Goal: Task Accomplishment & Management: Manage account settings

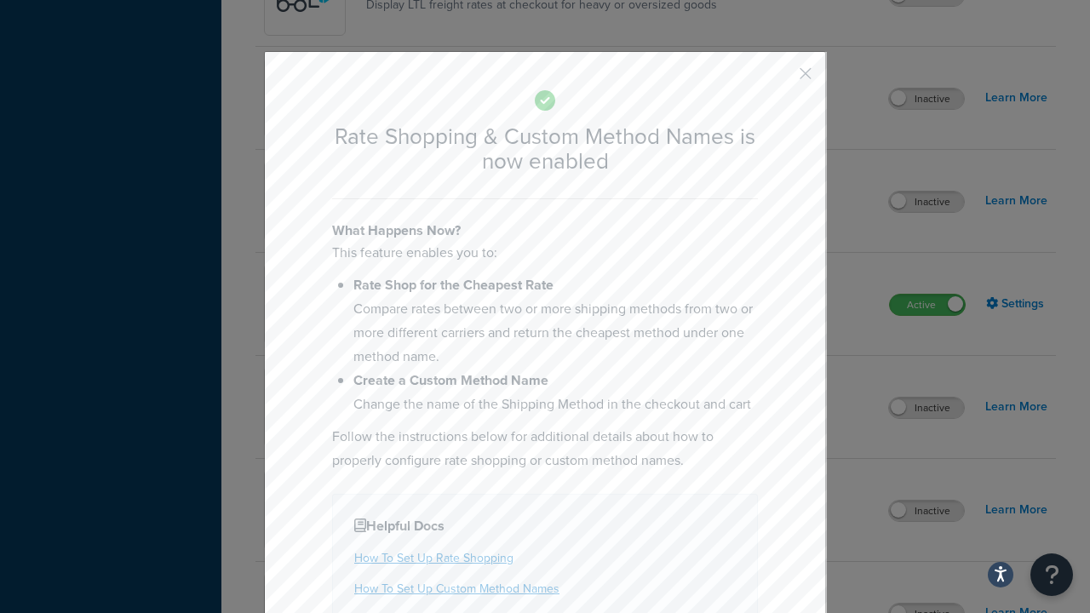
click at [780, 79] on button "button" at bounding box center [780, 80] width 4 height 4
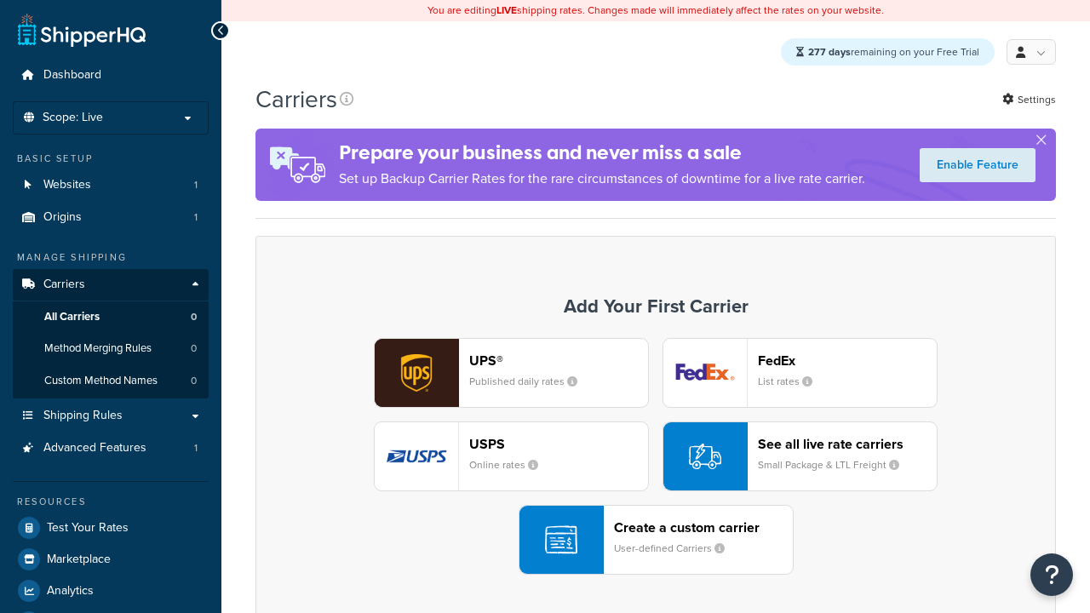
click at [656, 457] on div "UPS® Published daily rates FedEx List rates USPS Online rates See all live rate…" at bounding box center [655, 456] width 765 height 237
click at [800, 457] on div "See all live rate carriers Small Package & LTL Freight" at bounding box center [847, 456] width 179 height 41
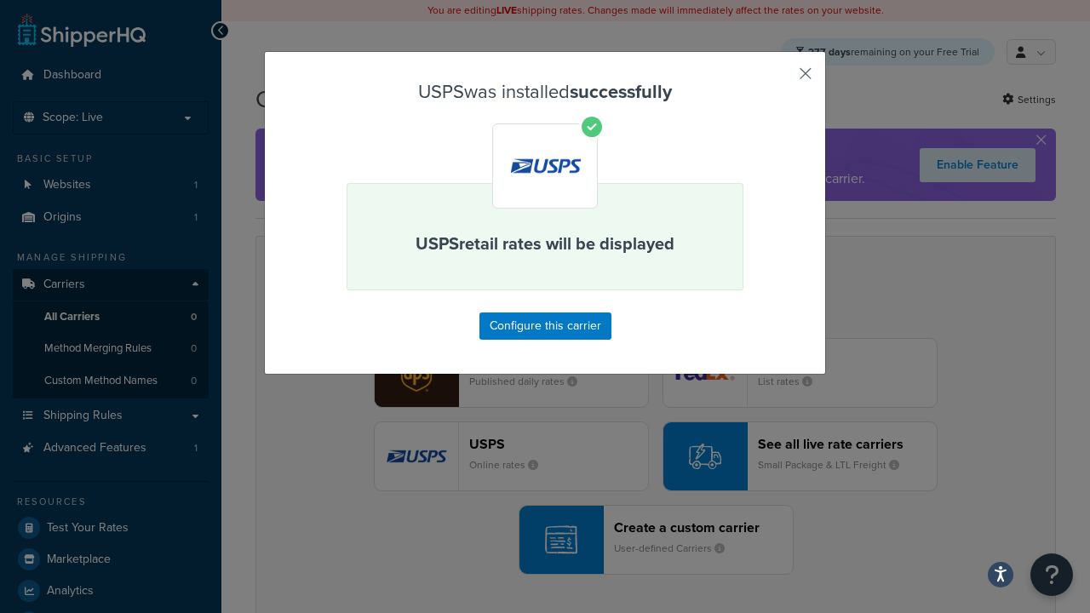
click at [780, 79] on button "button" at bounding box center [780, 80] width 4 height 4
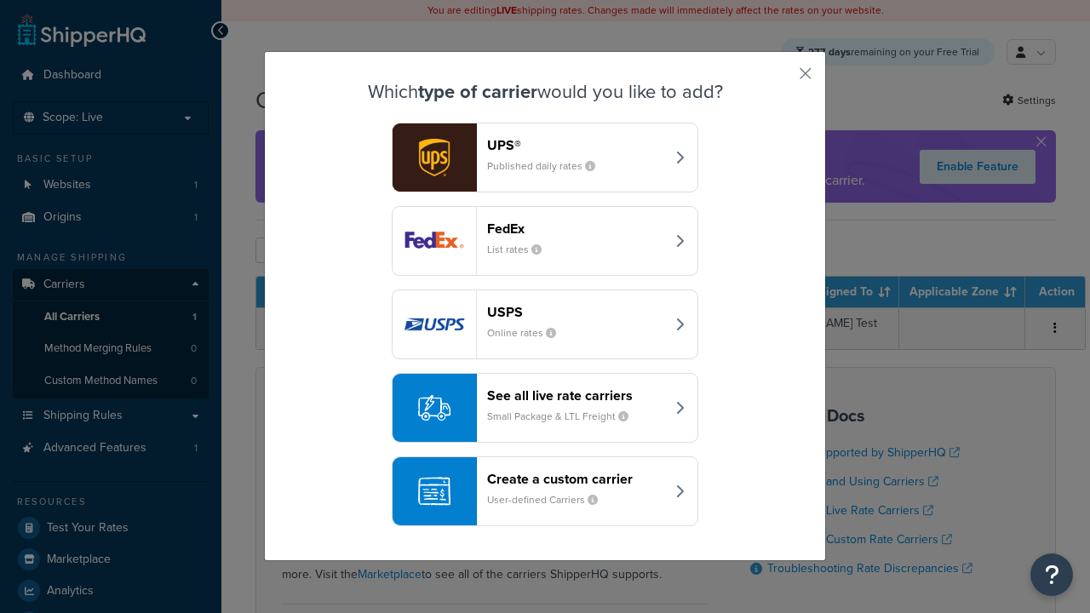
click at [545, 409] on div "See all live rate carriers Small Package & LTL Freight" at bounding box center [576, 408] width 178 height 41
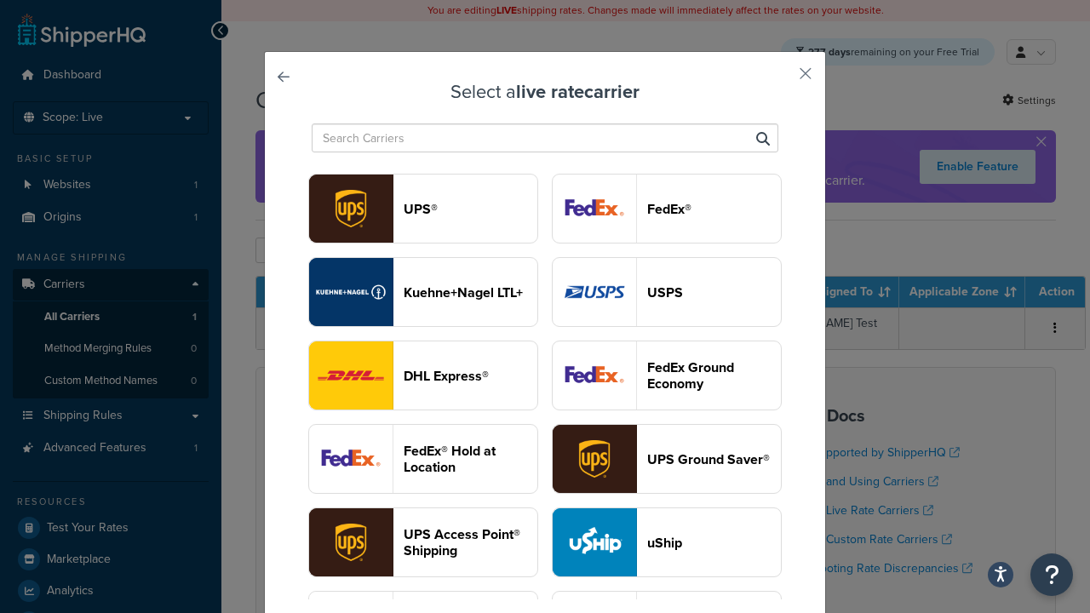
click at [667, 210] on header "FedEx®" at bounding box center [714, 209] width 134 height 16
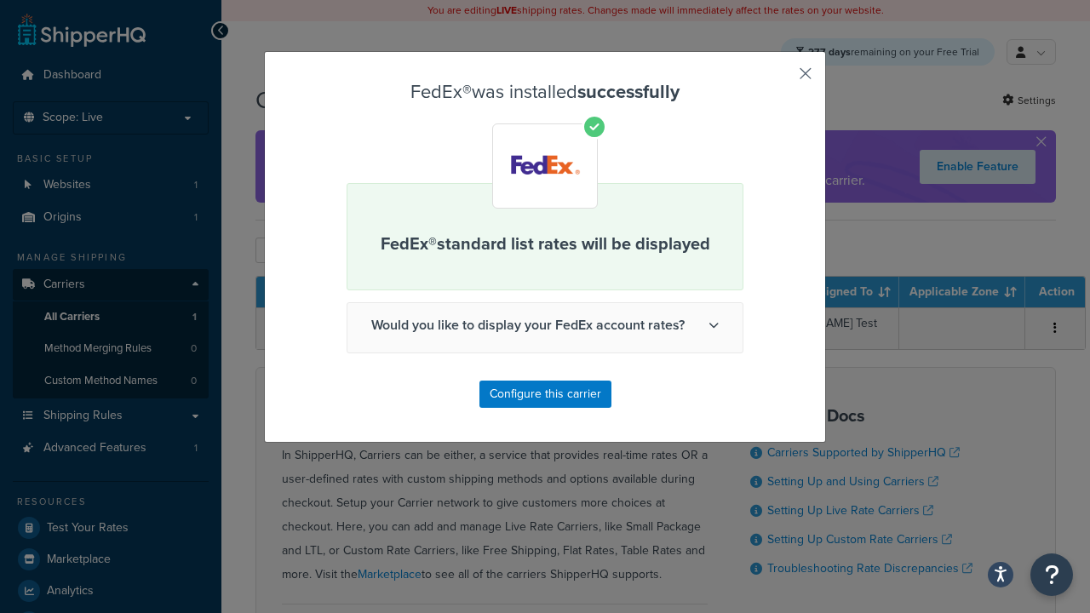
click at [780, 79] on button "button" at bounding box center [780, 80] width 4 height 4
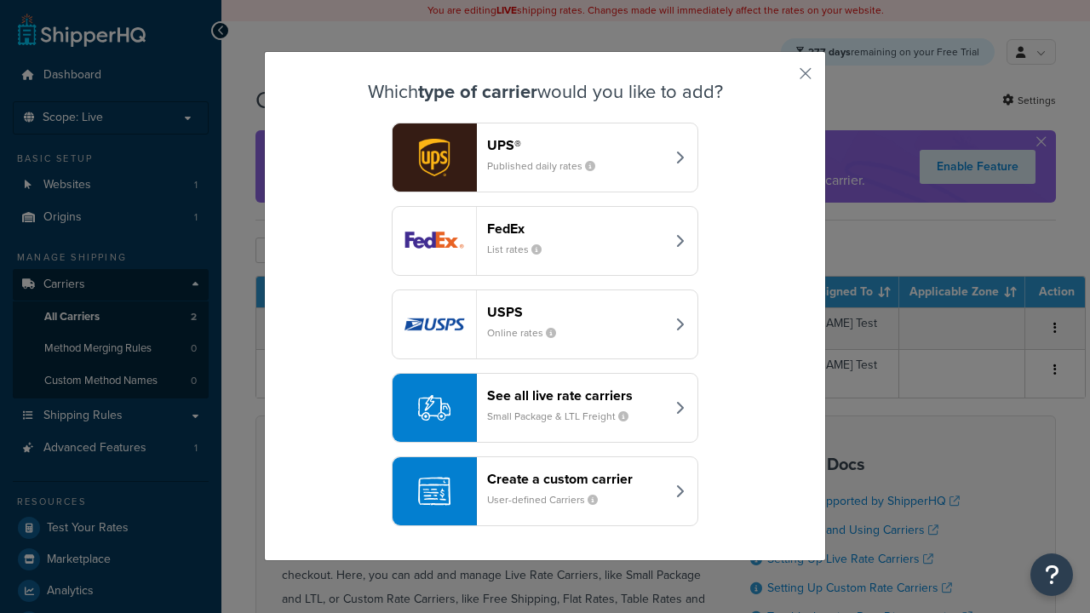
click at [545, 409] on div "See all live rate carriers Small Package & LTL Freight" at bounding box center [576, 408] width 178 height 41
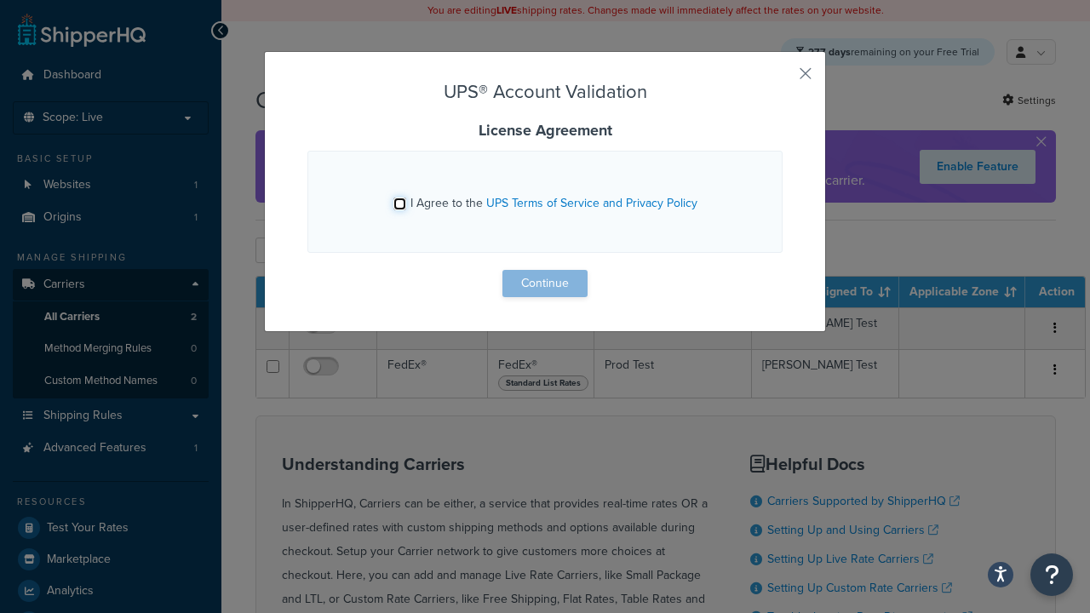
click at [401, 204] on input "I Agree to the UPS Terms of Service and Privacy Policy" at bounding box center [399, 204] width 13 height 13
checkbox input "true"
click at [545, 284] on button "Continue" at bounding box center [544, 283] width 85 height 27
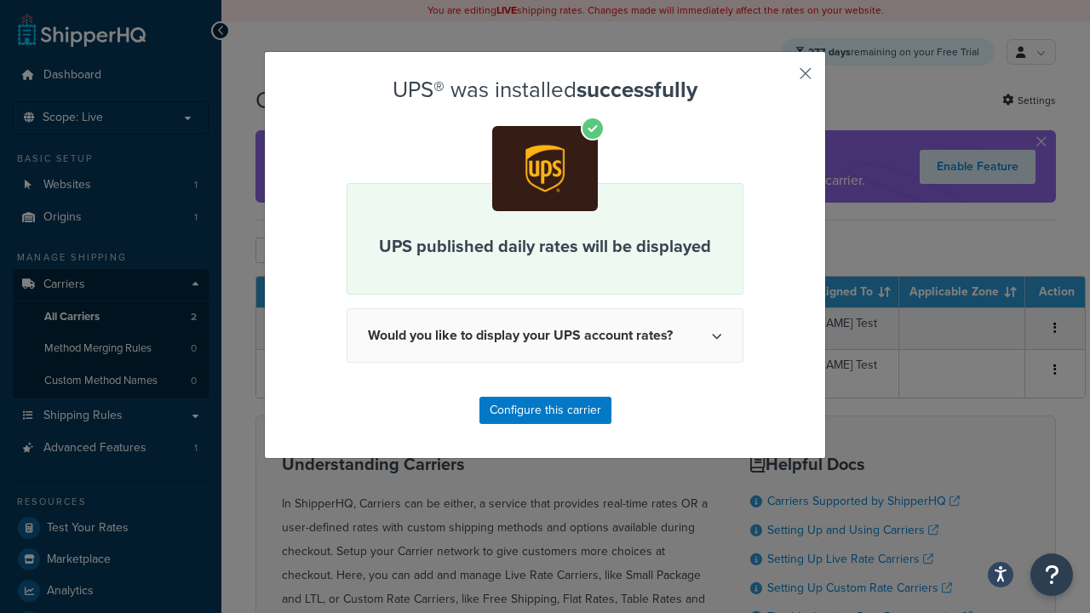
click at [780, 79] on button "button" at bounding box center [780, 80] width 4 height 4
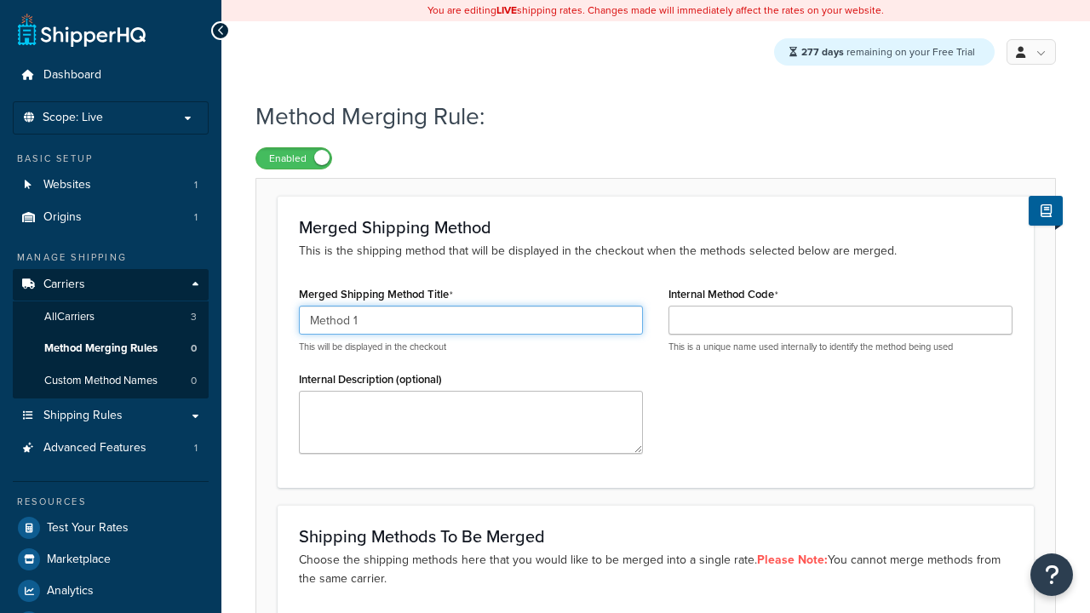
type input "Method 1"
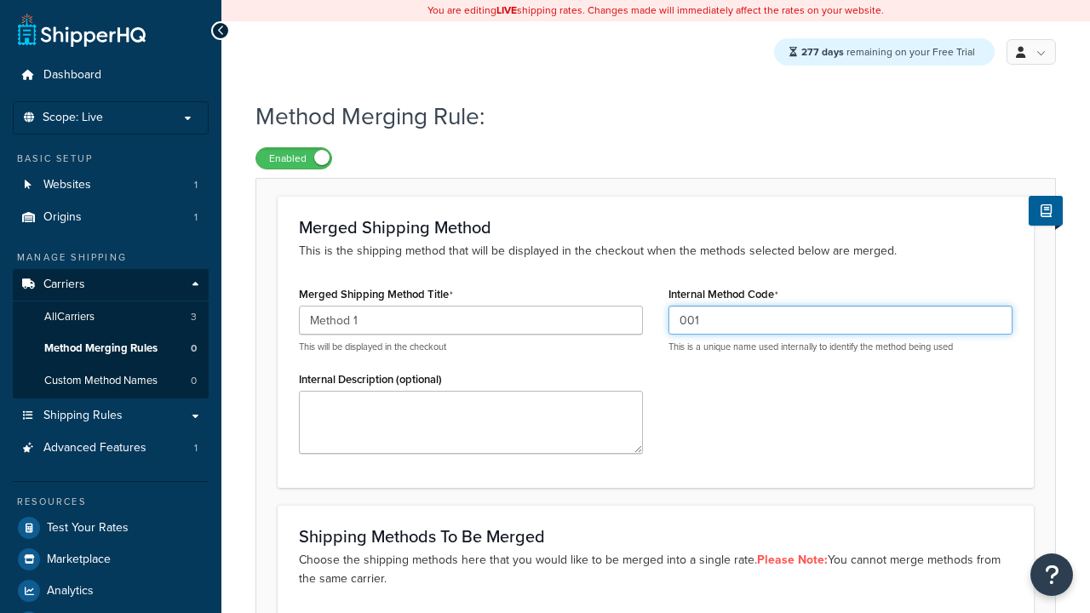
type input "001"
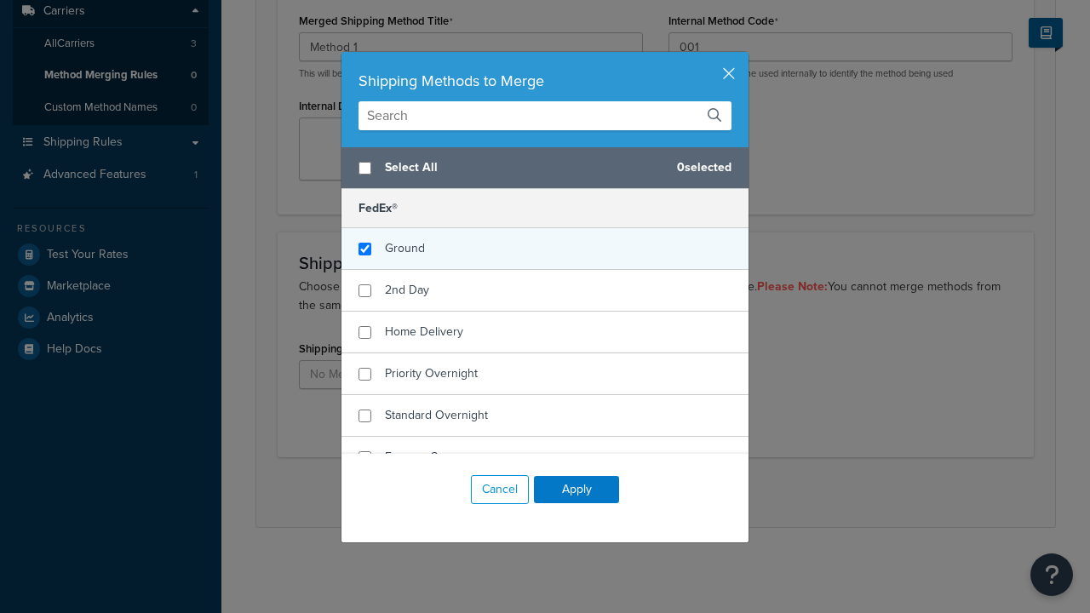
click at [405, 249] on span "Ground" at bounding box center [405, 248] width 40 height 18
checkbox input "true"
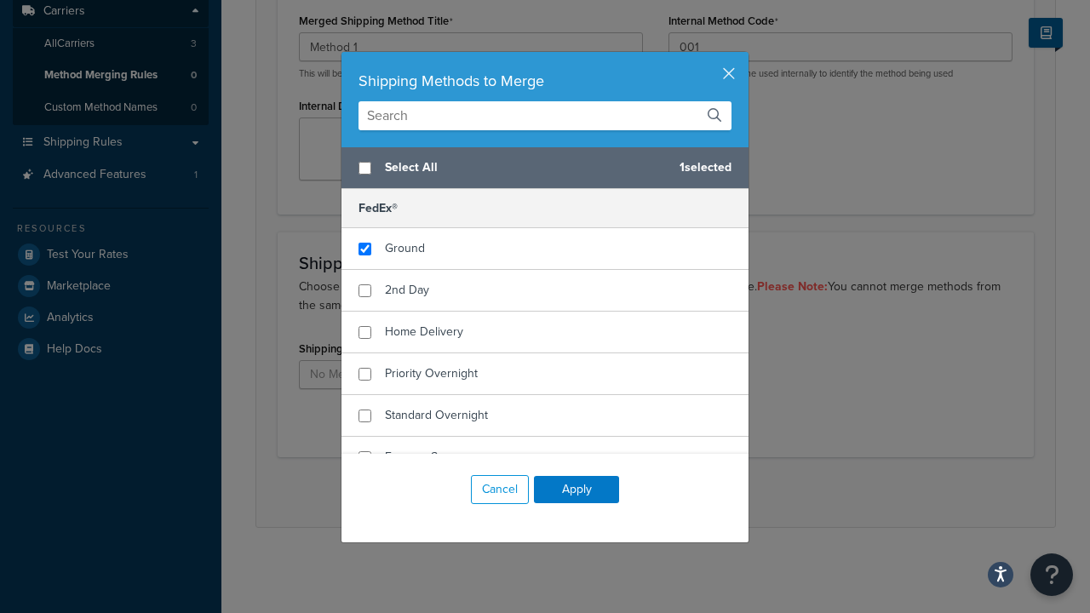
checkbox input "true"
click at [577, 490] on button "Apply" at bounding box center [576, 489] width 85 height 27
click at [646, 492] on button "Save" at bounding box center [646, 492] width 46 height 27
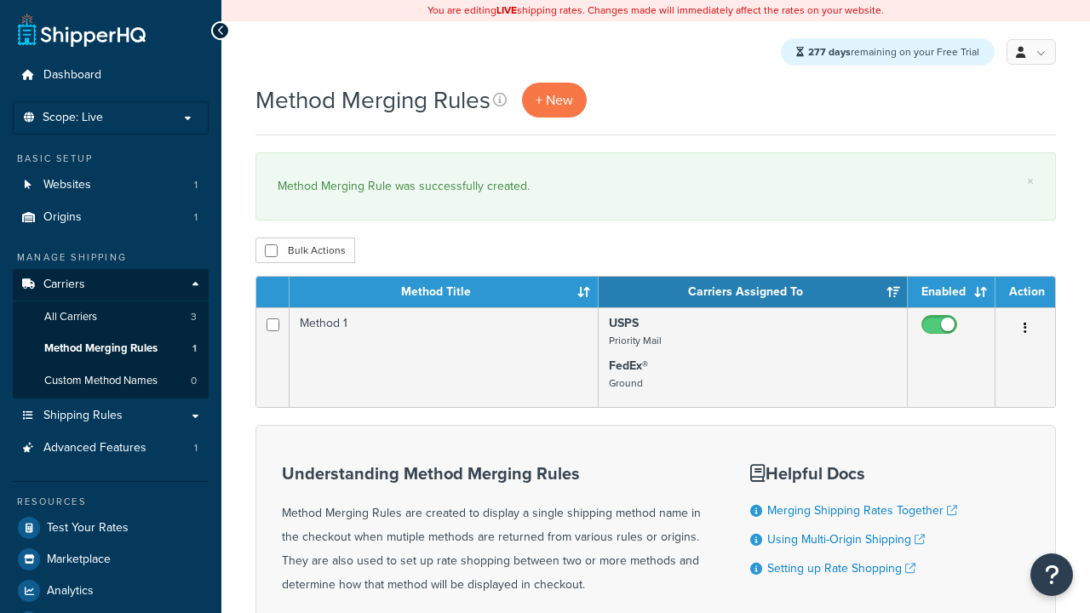
click at [444, 294] on th "Method Title" at bounding box center [444, 292] width 309 height 31
click at [753, 294] on th "Carriers Assigned To" at bounding box center [753, 292] width 309 height 31
click at [951, 294] on th "Enabled" at bounding box center [952, 292] width 88 height 31
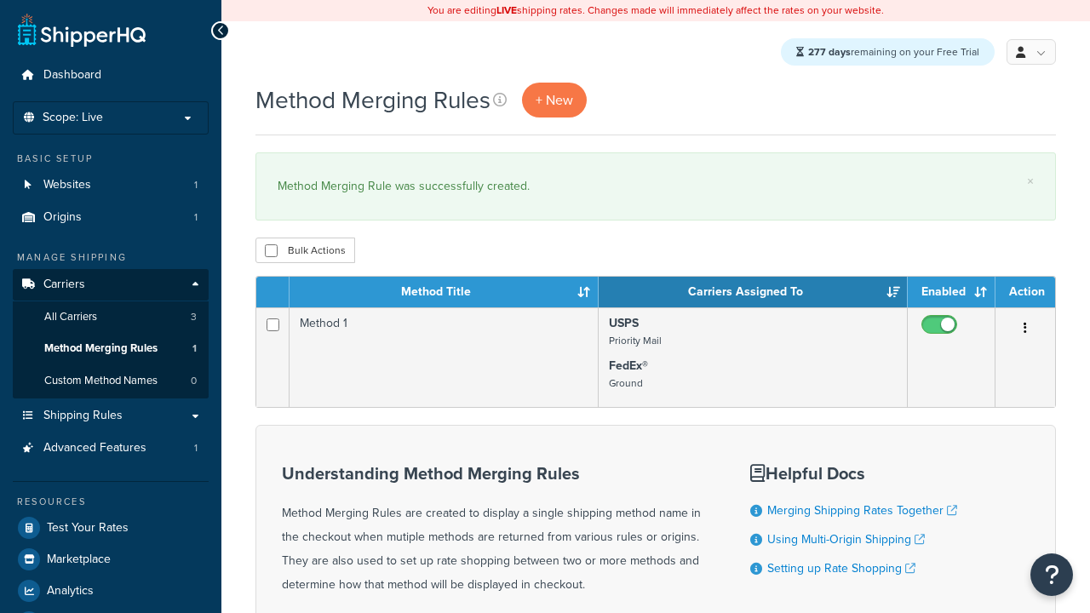
click at [951, 294] on th "Enabled" at bounding box center [952, 292] width 88 height 31
click at [1025, 294] on th "Action" at bounding box center [1026, 292] width 60 height 31
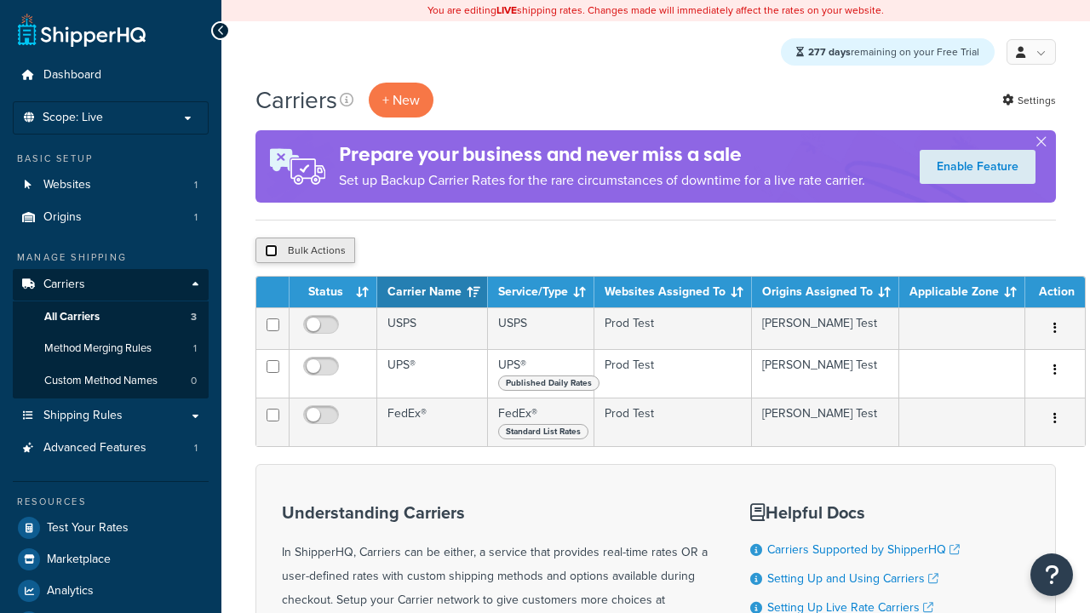
click at [271, 252] on input "checkbox" at bounding box center [271, 250] width 13 height 13
checkbox input "true"
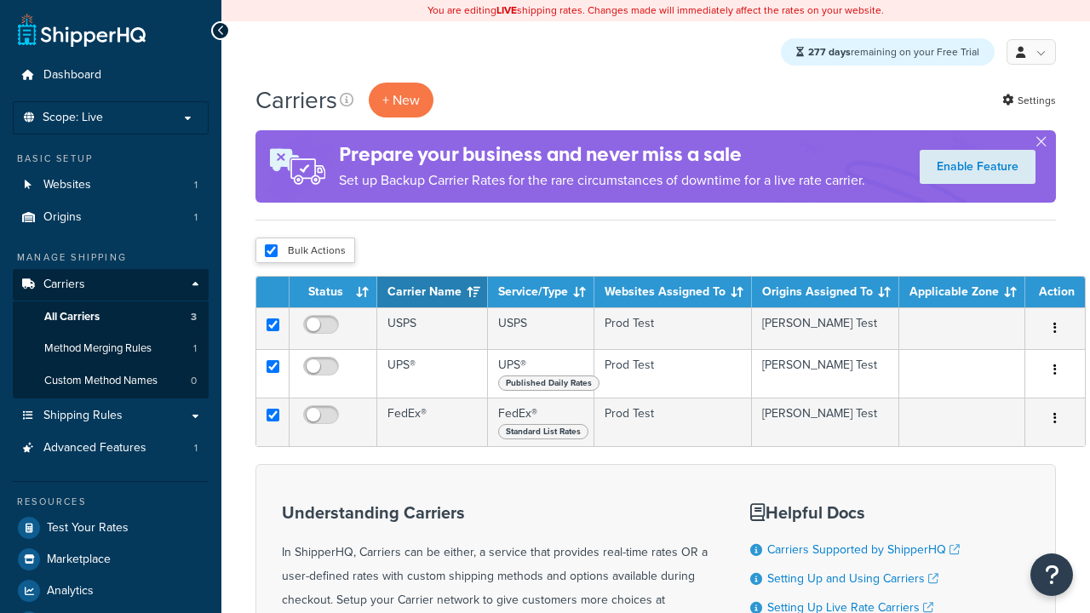
click at [0, 0] on button "Delete" at bounding box center [0, 0] width 0 height 0
